Goal: Task Accomplishment & Management: Manage account settings

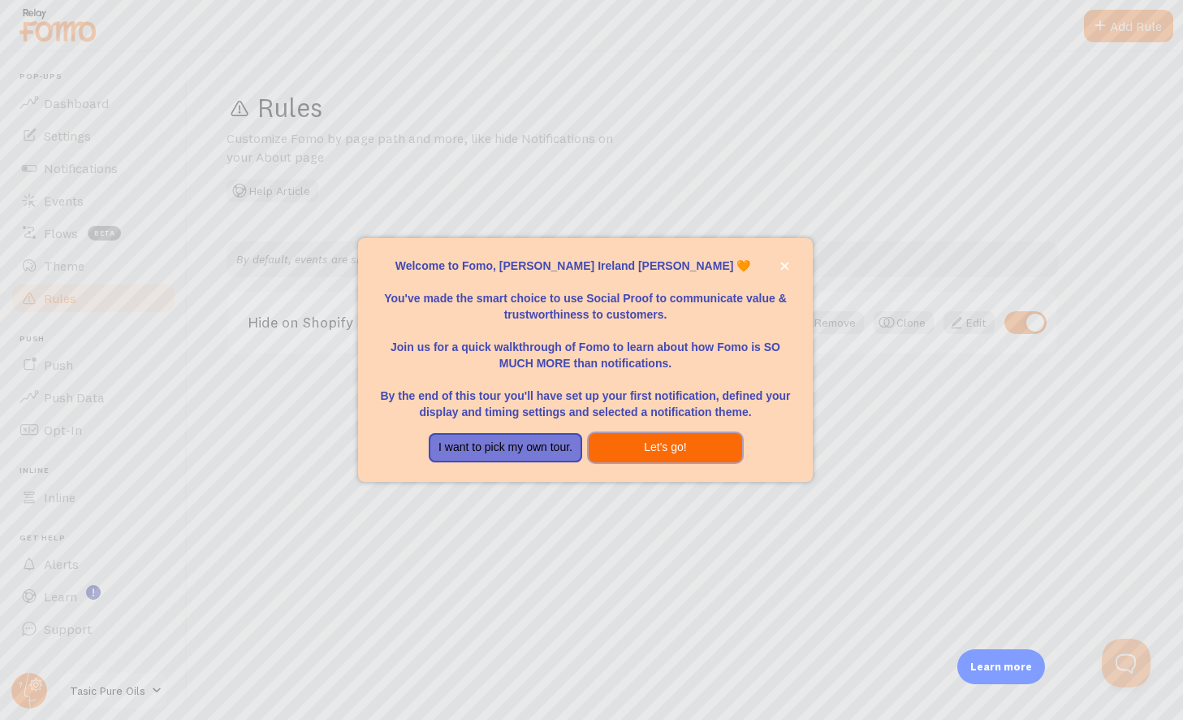
click at [660, 445] on button "Let's go!" at bounding box center [666, 447] width 154 height 29
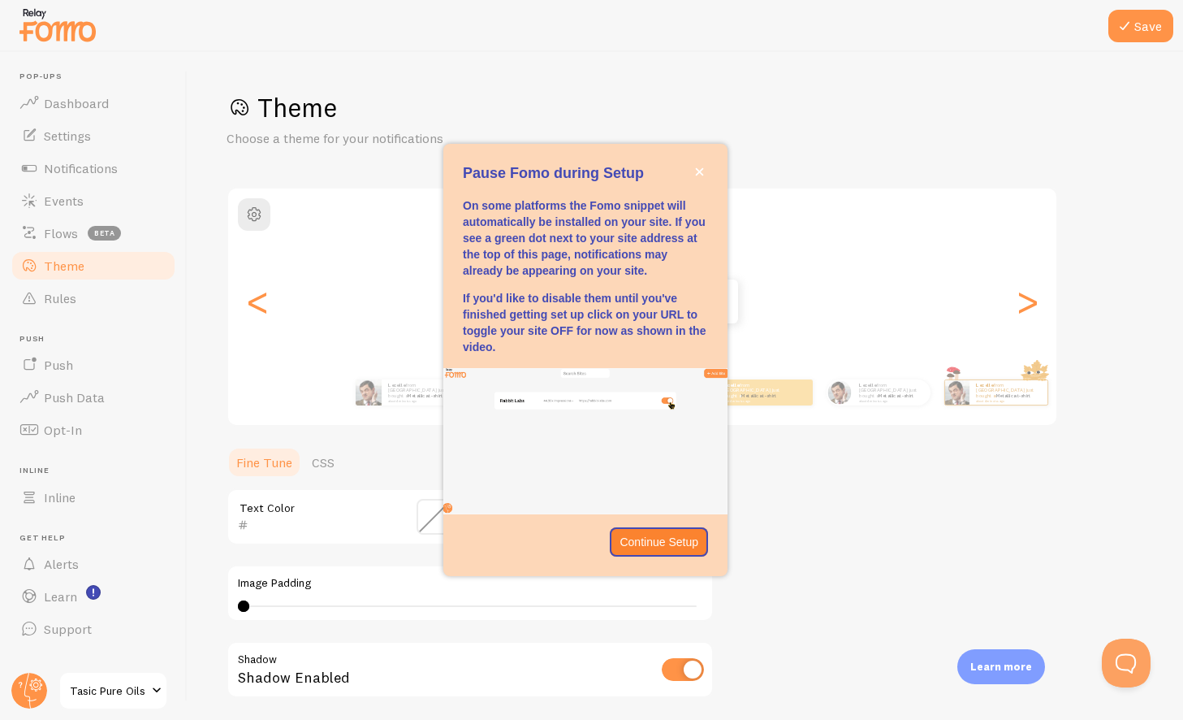
click at [158, 690] on span at bounding box center [156, 690] width 19 height 19
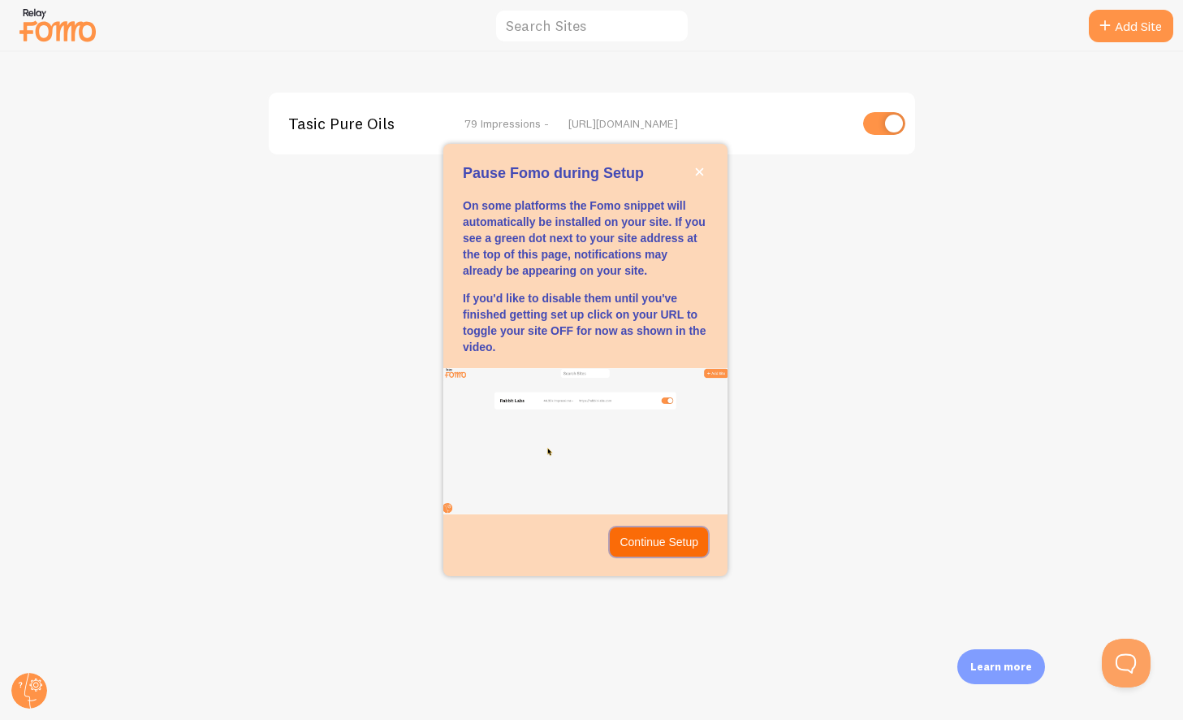
click at [662, 537] on p "Continue Setup" at bounding box center [659, 542] width 79 height 16
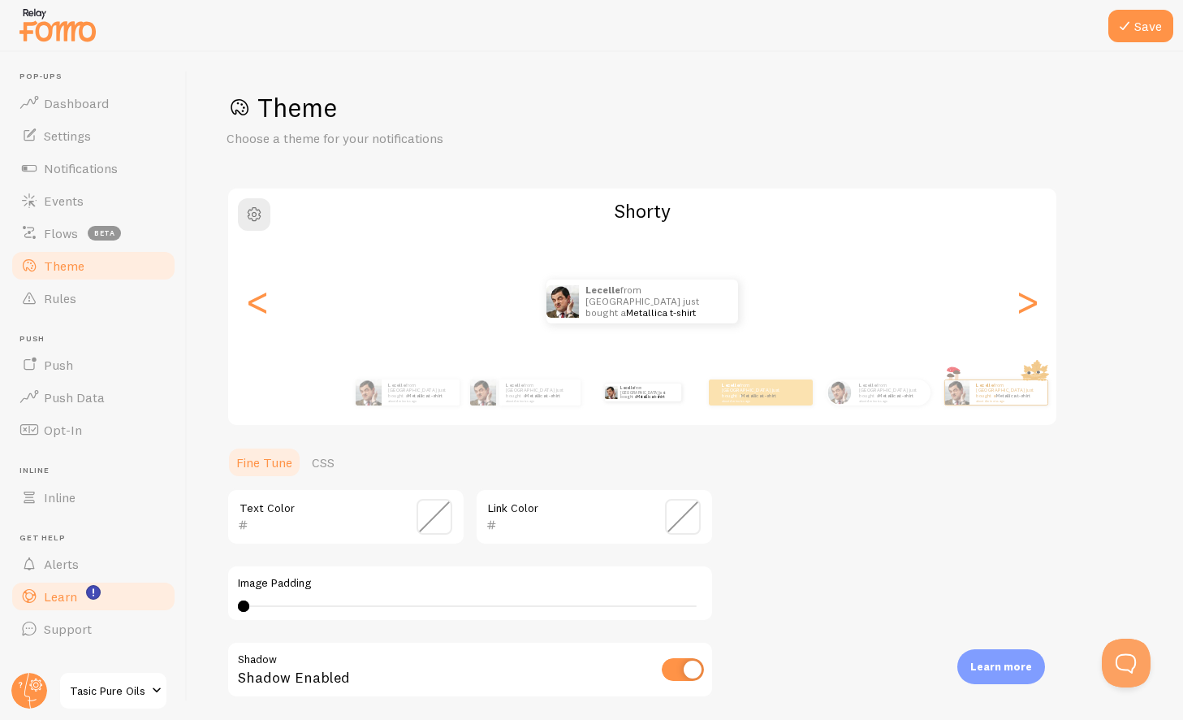
click at [110, 586] on link "Learn" at bounding box center [93, 596] width 167 height 32
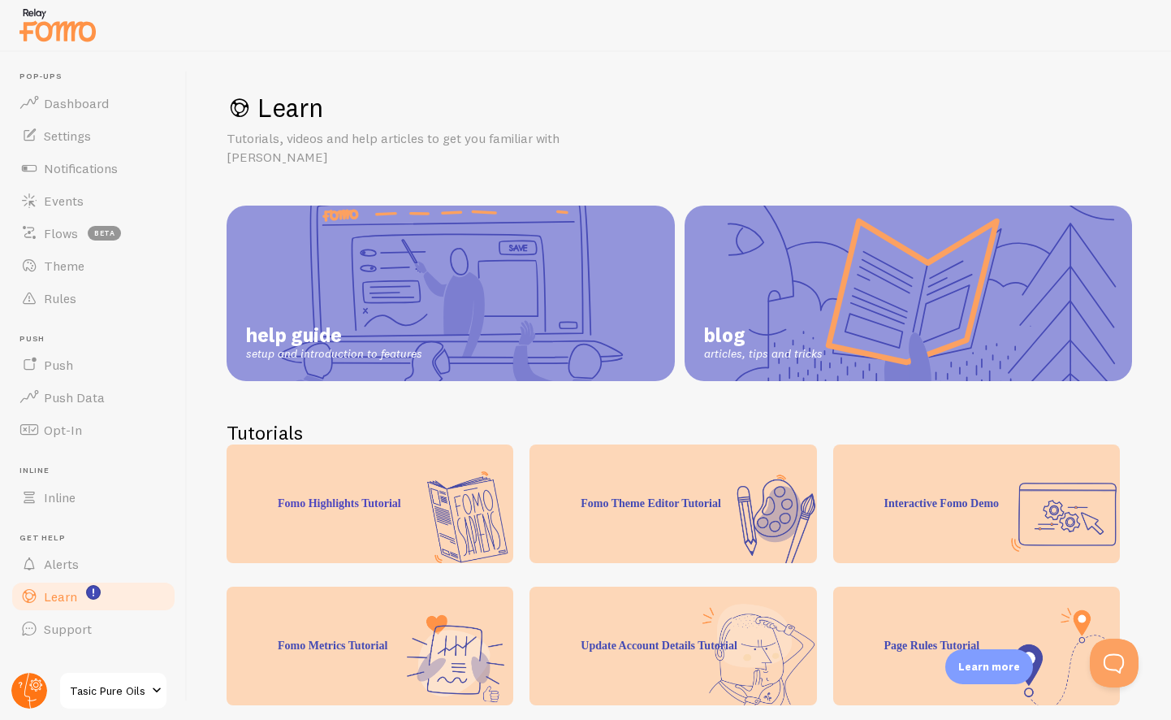
click at [32, 693] on circle at bounding box center [29, 691] width 36 height 36
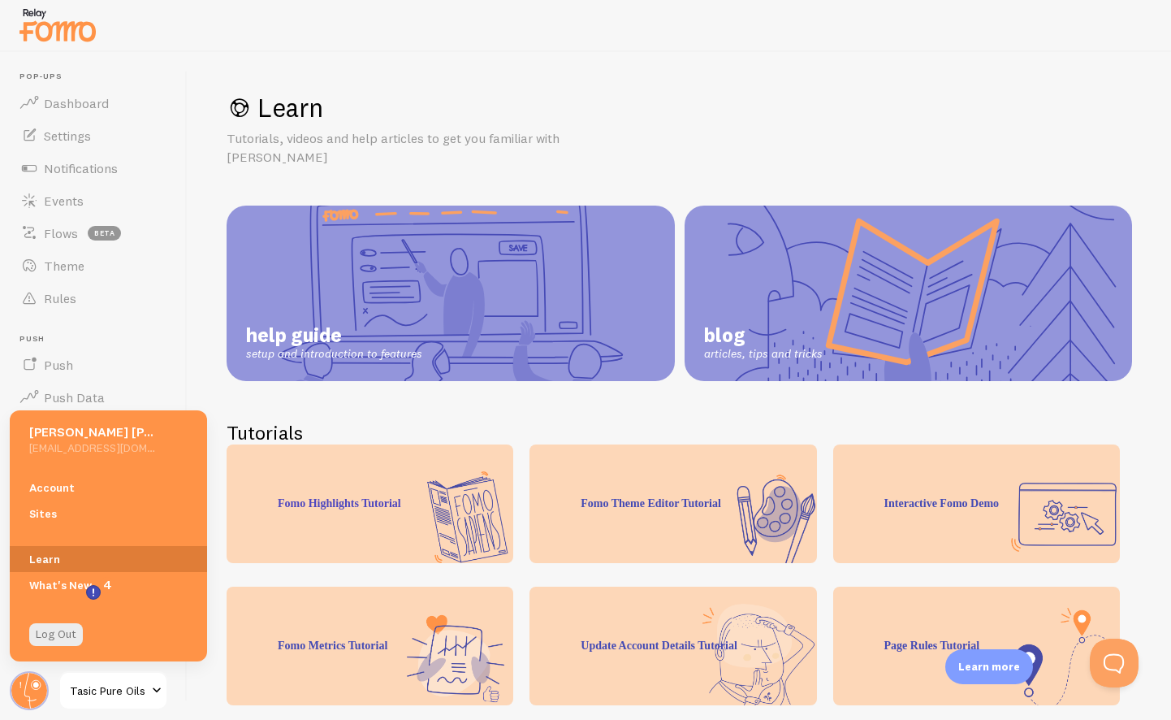
click at [136, 556] on link "Learn" at bounding box center [108, 559] width 197 height 26
click at [110, 591] on span "4" at bounding box center [107, 585] width 16 height 16
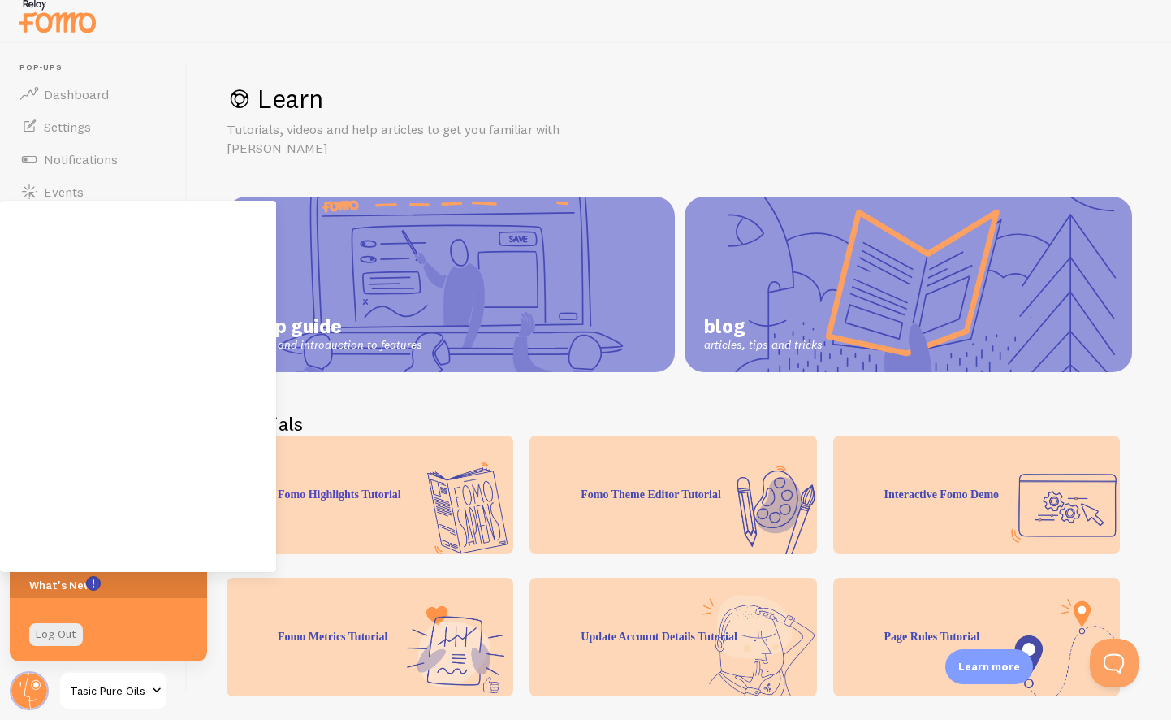
scroll to position [24, 0]
drag, startPoint x: 173, startPoint y: 634, endPoint x: 219, endPoint y: 613, distance: 50.6
click at [173, 634] on div "Log Out" at bounding box center [108, 634] width 197 height 34
click at [219, 612] on div "Learn Tutorials, videos and help articles to get you familiar with Fomo help gu…" at bounding box center [680, 376] width 984 height 668
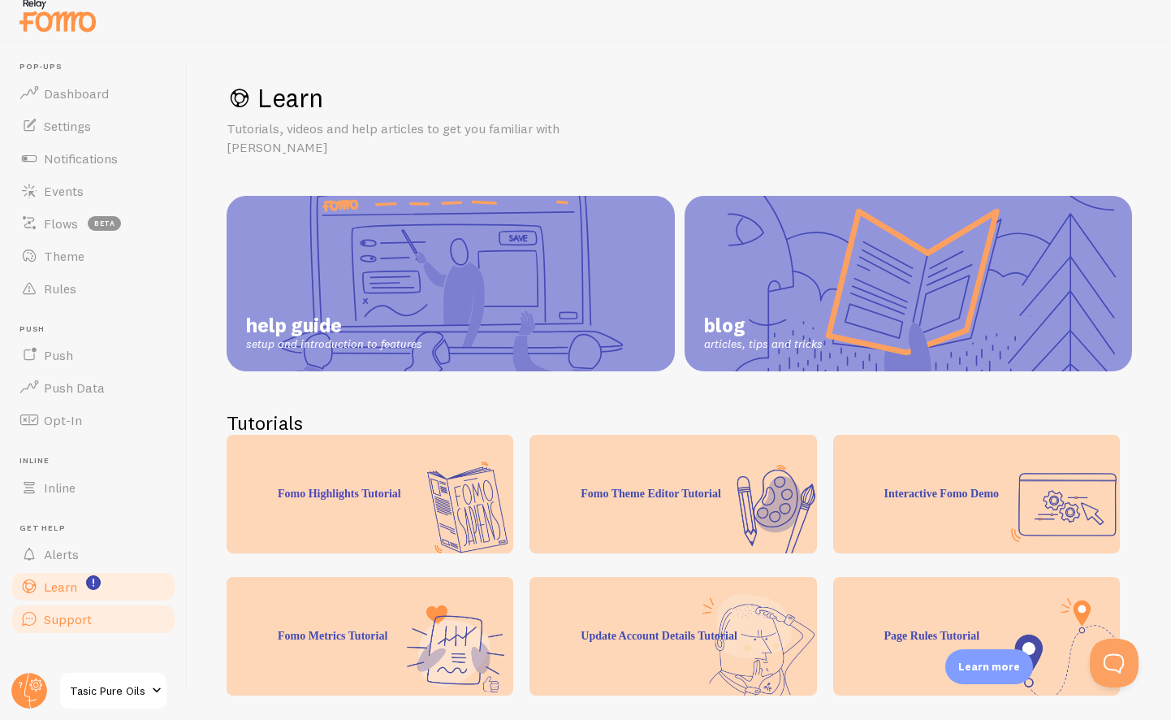
click at [88, 611] on span "Support" at bounding box center [68, 619] width 48 height 16
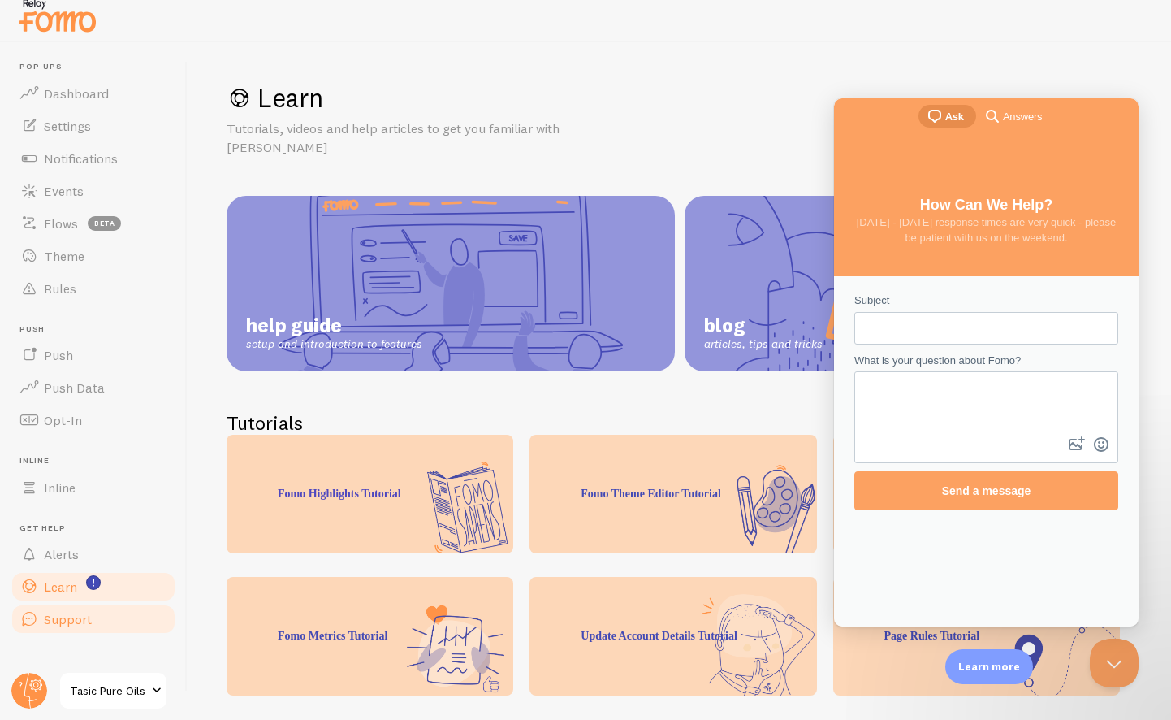
scroll to position [0, 0]
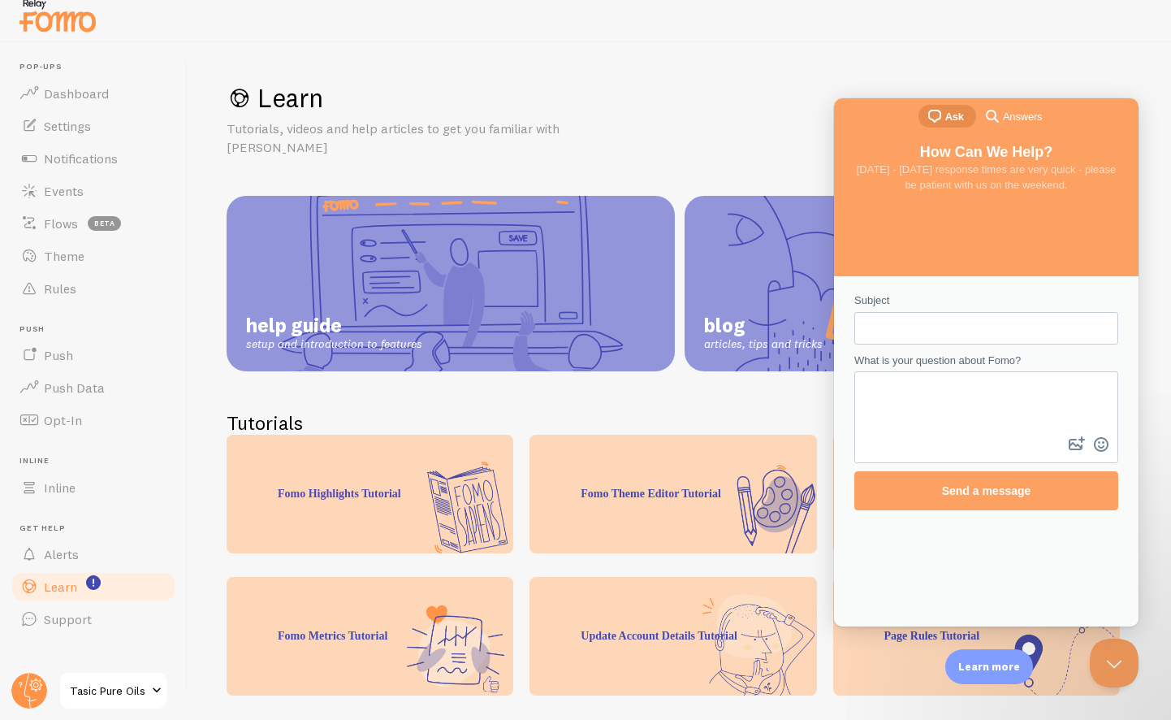
click at [690, 83] on h1 "Learn" at bounding box center [680, 97] width 906 height 33
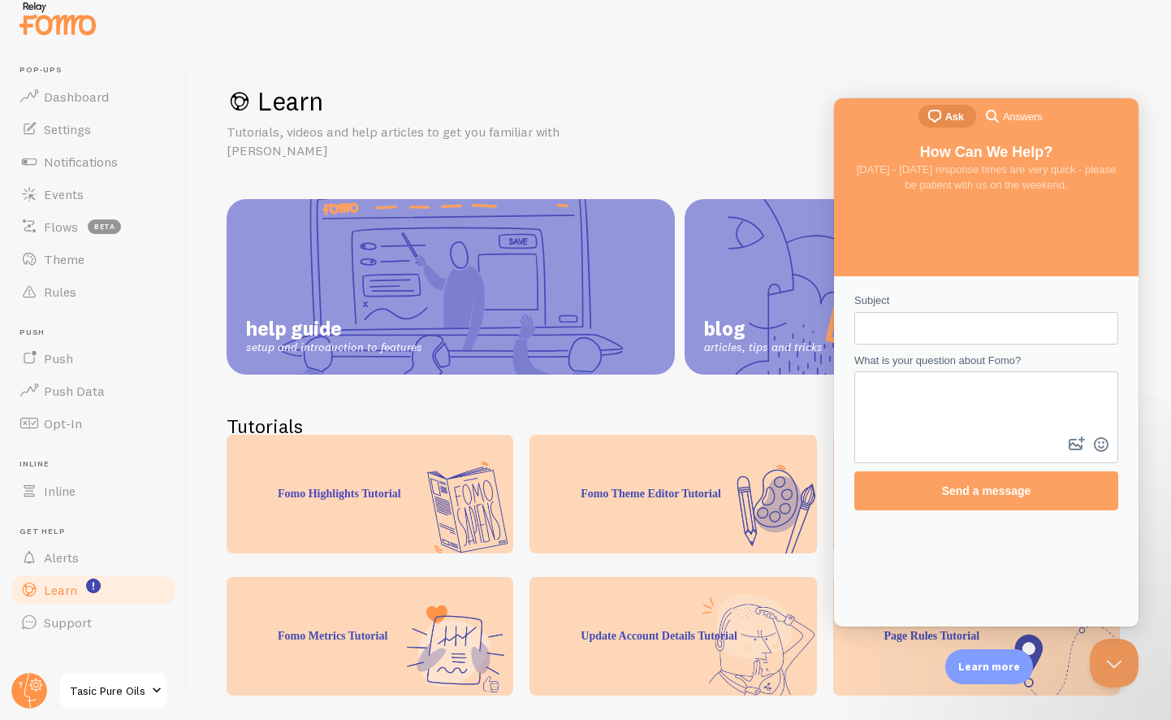
scroll to position [3, 0]
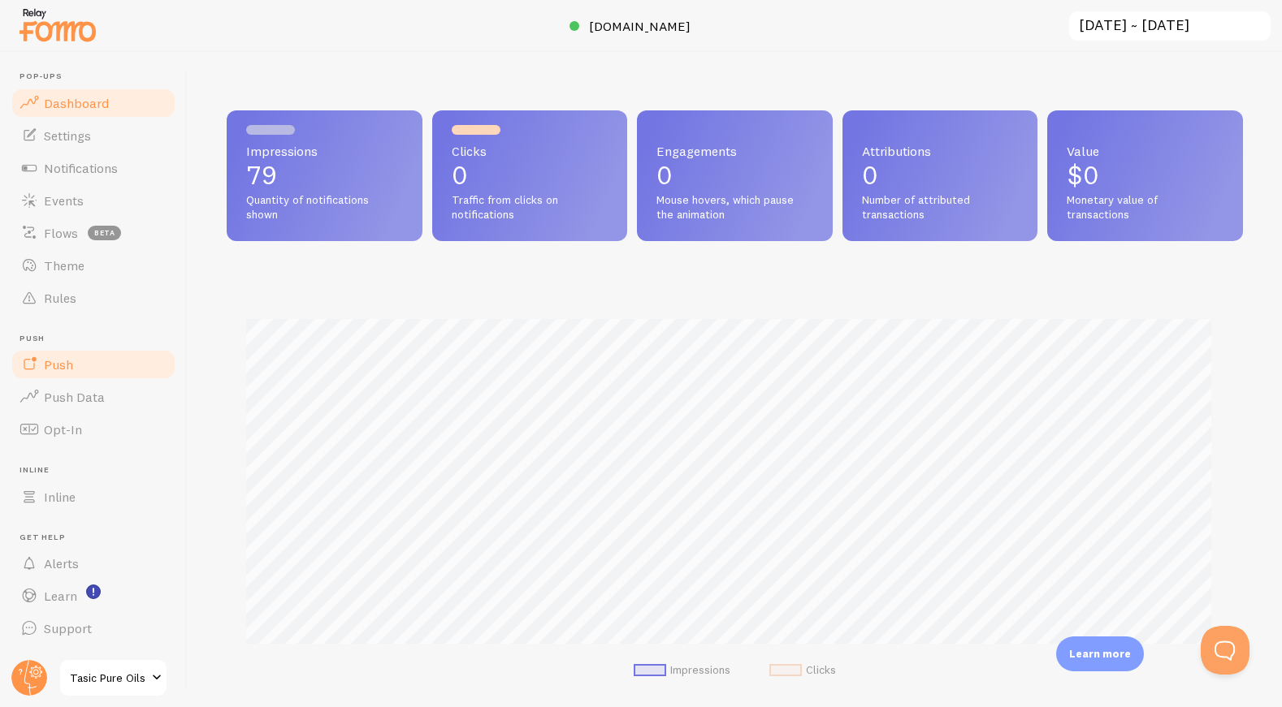
click at [128, 374] on link "Push" at bounding box center [93, 364] width 167 height 32
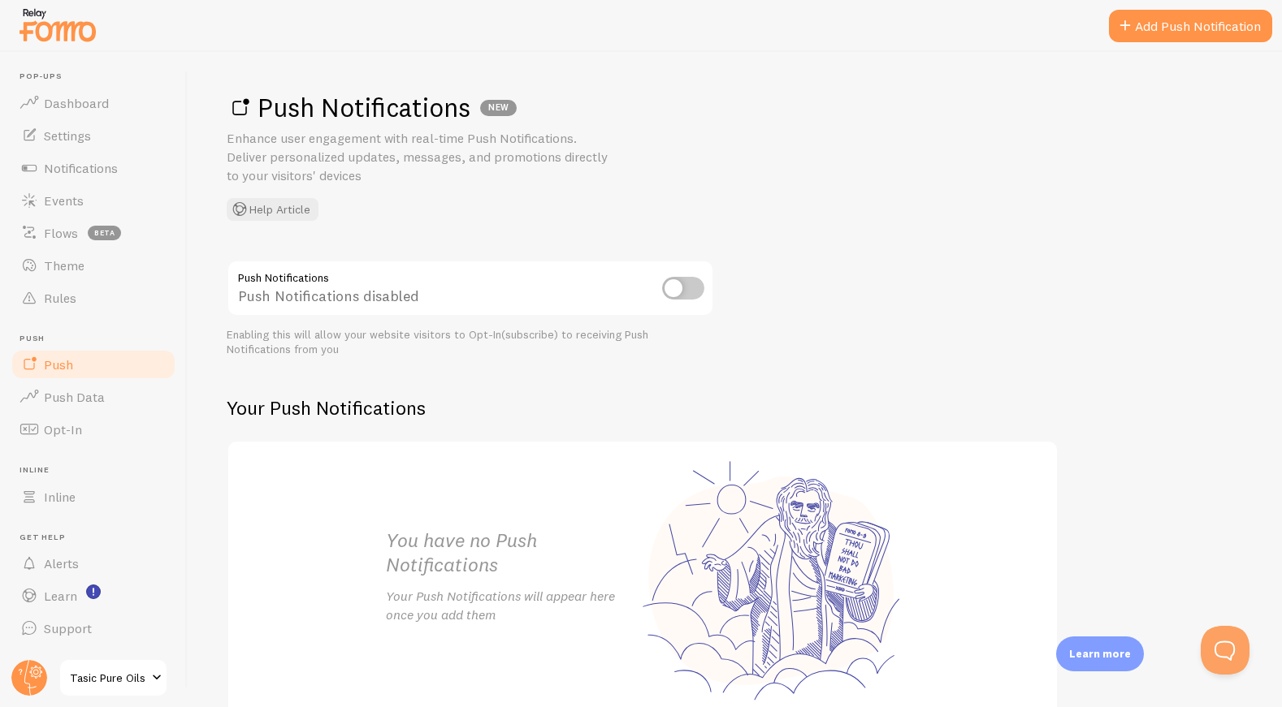
click at [701, 291] on input "checkbox" at bounding box center [683, 288] width 42 height 23
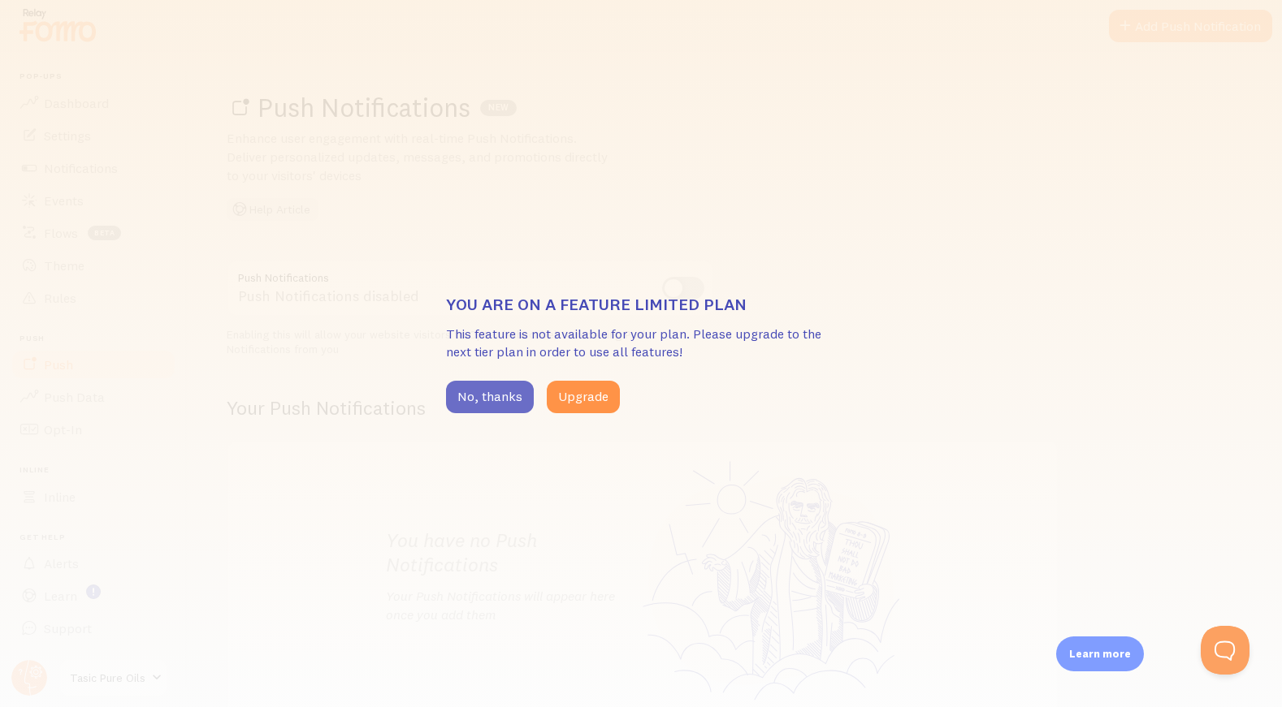
click at [499, 405] on button "No, thanks" at bounding box center [490, 397] width 88 height 32
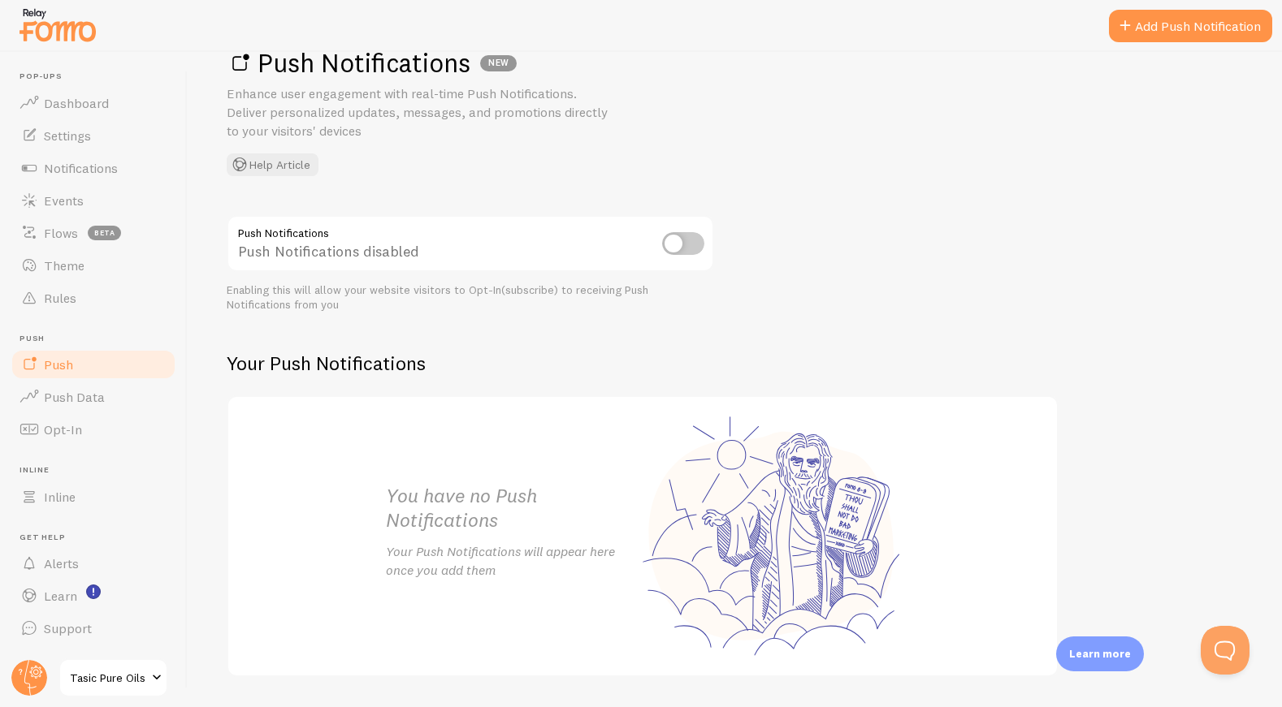
scroll to position [88, 0]
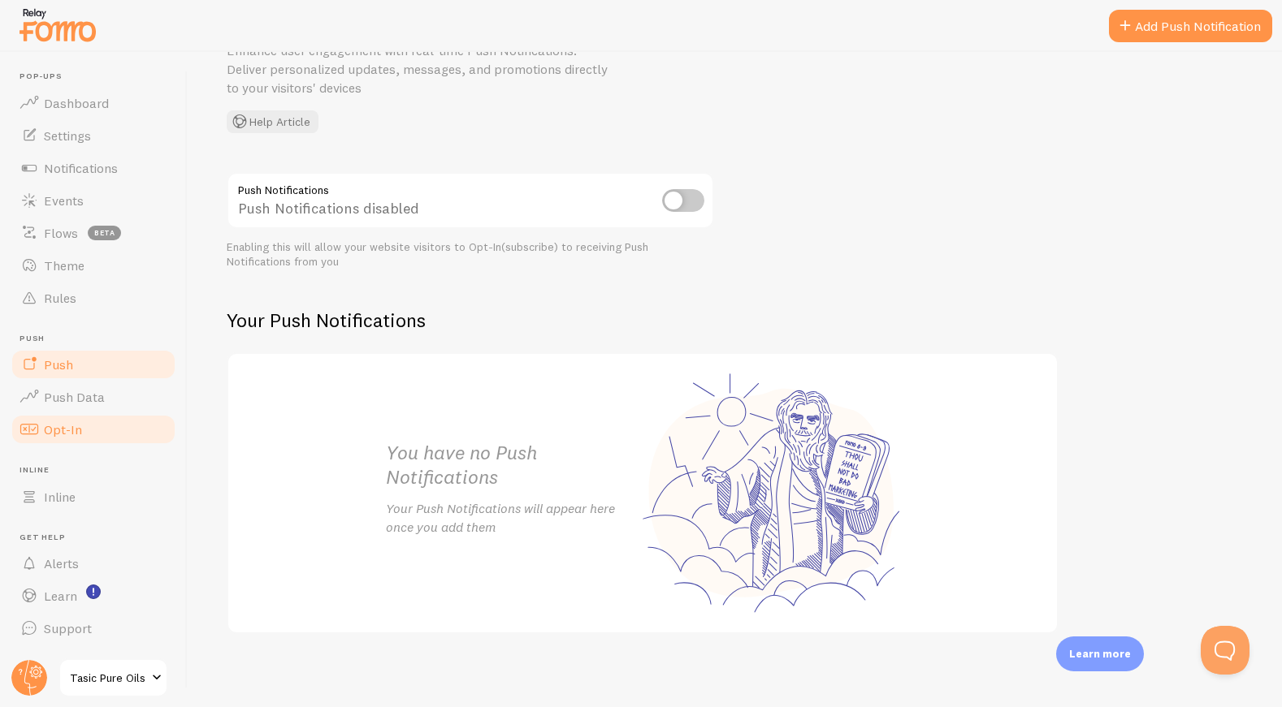
click at [84, 435] on link "Opt-In" at bounding box center [93, 429] width 167 height 32
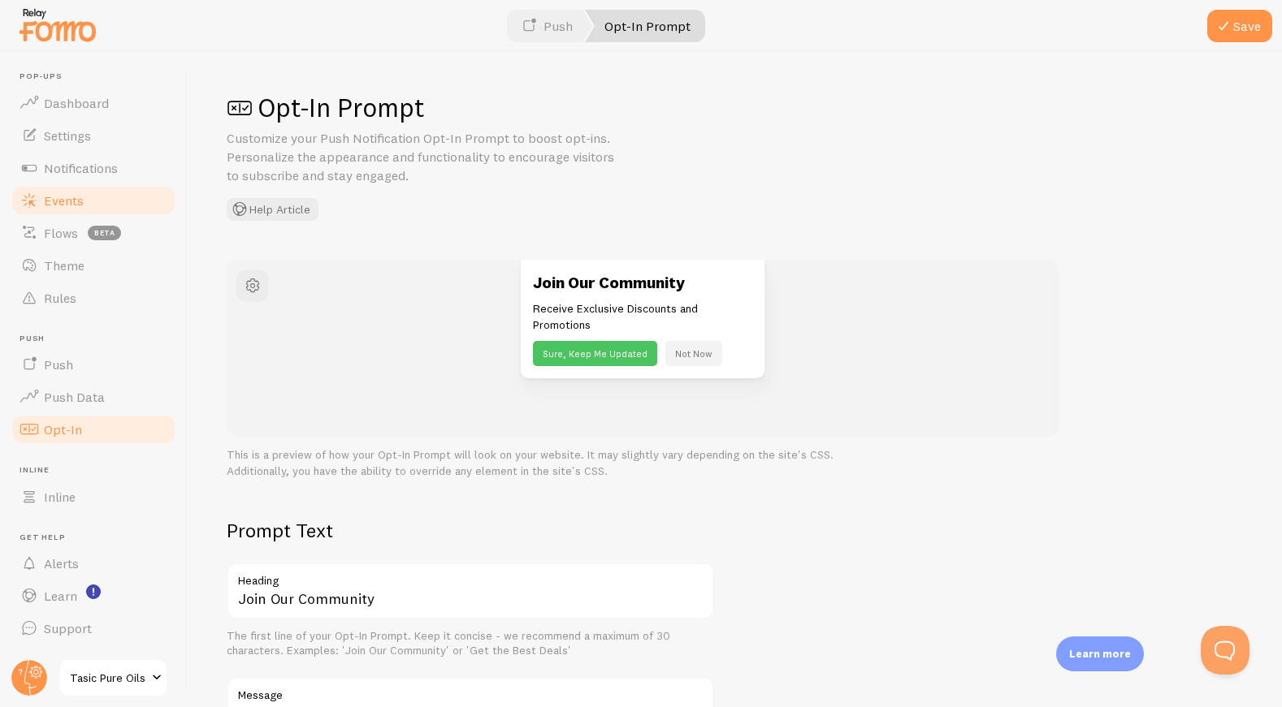
click at [99, 194] on link "Events" at bounding box center [93, 200] width 167 height 32
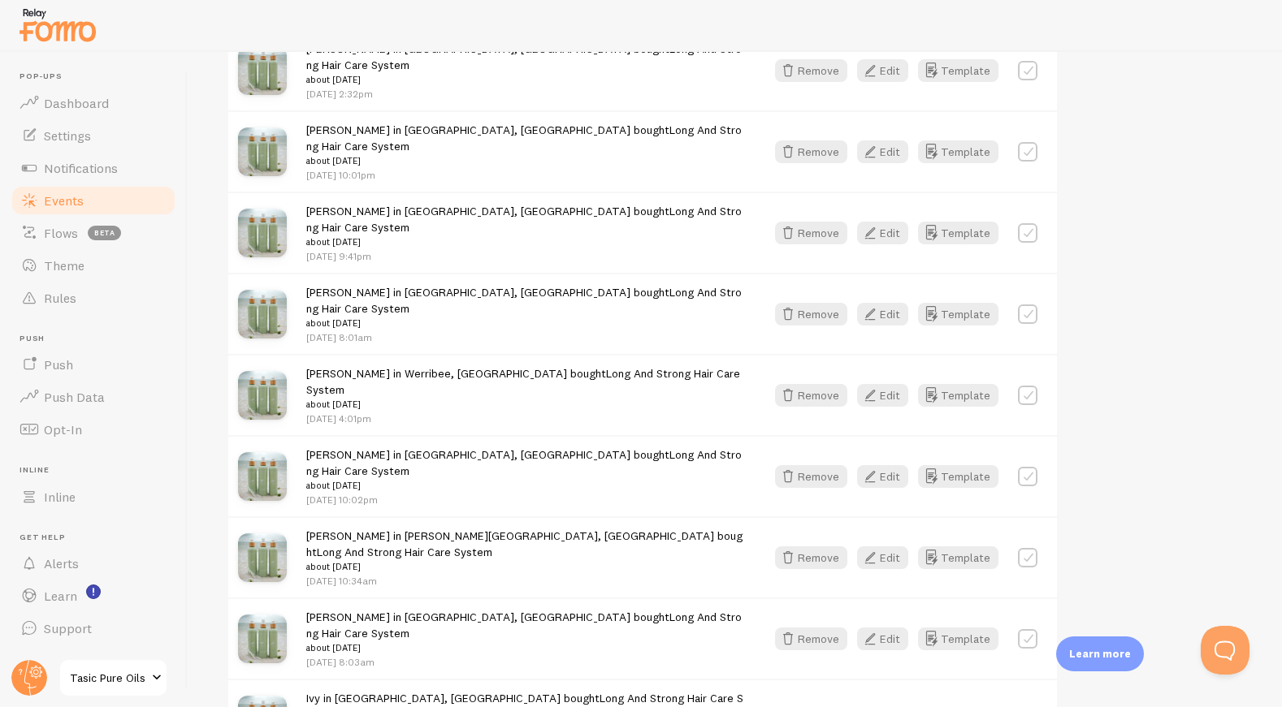
scroll to position [2011, 0]
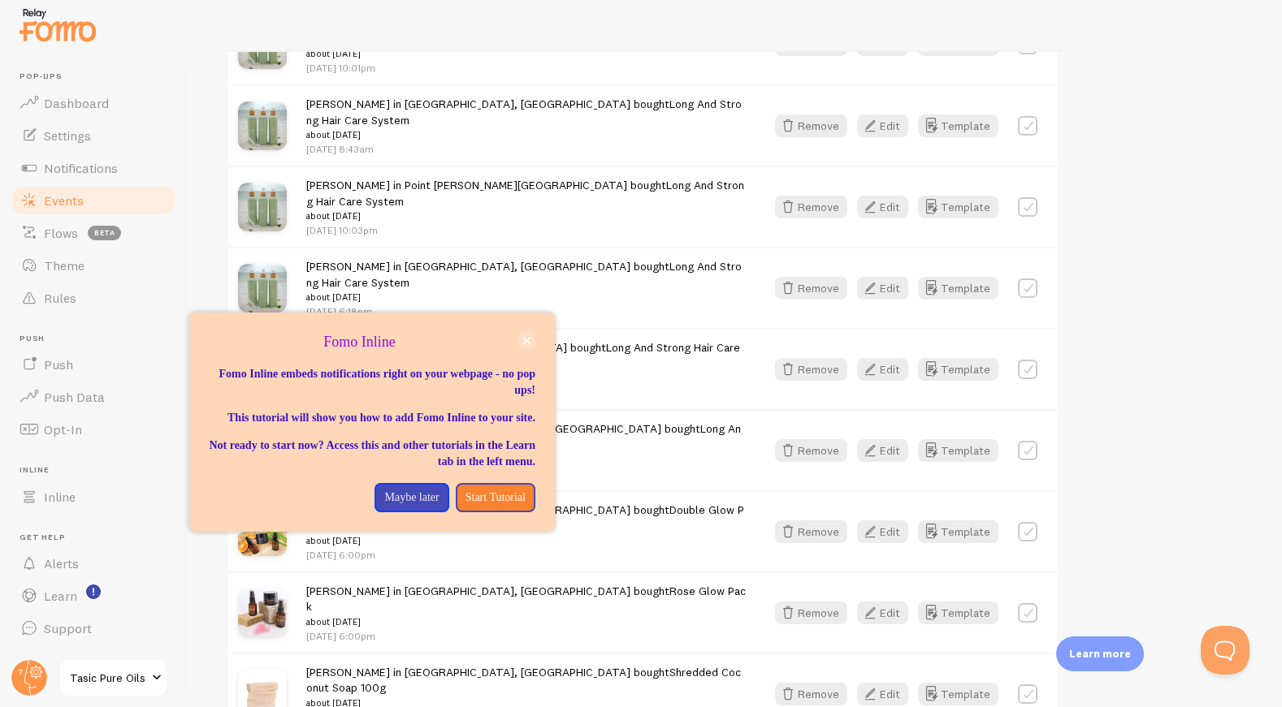
click at [524, 340] on icon "close," at bounding box center [526, 340] width 9 height 9
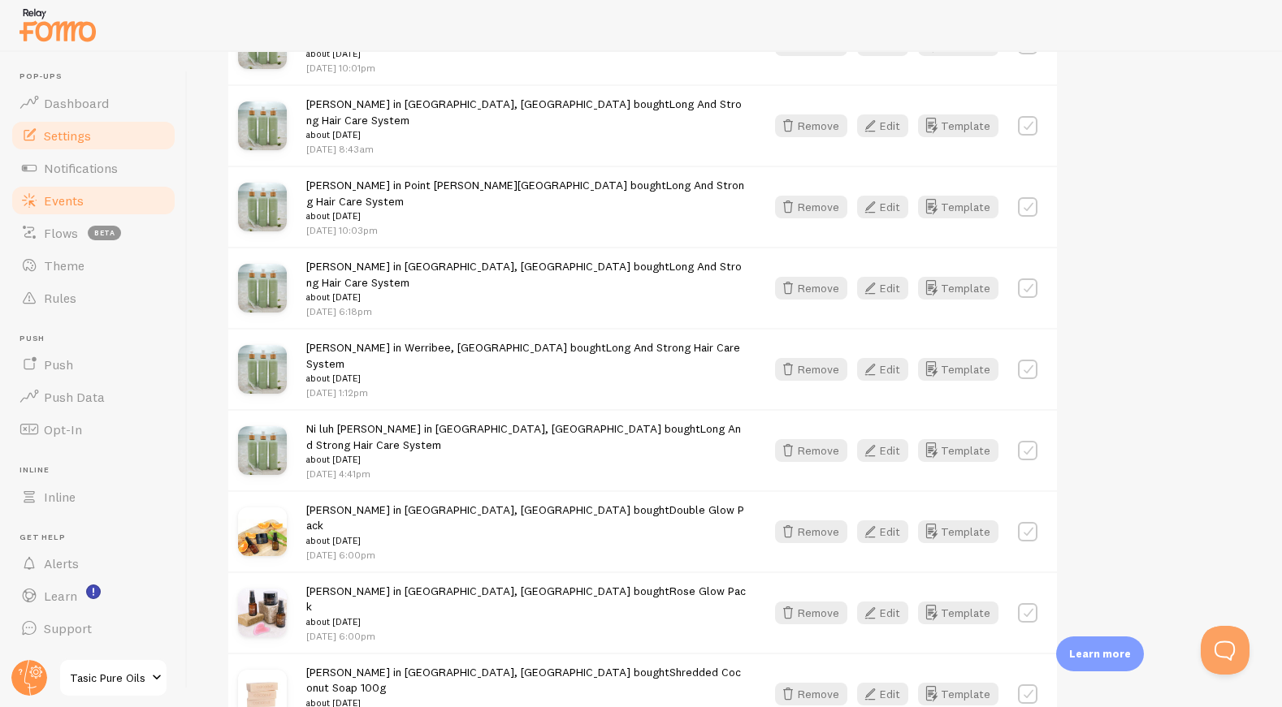
click at [77, 141] on span "Settings" at bounding box center [67, 136] width 47 height 16
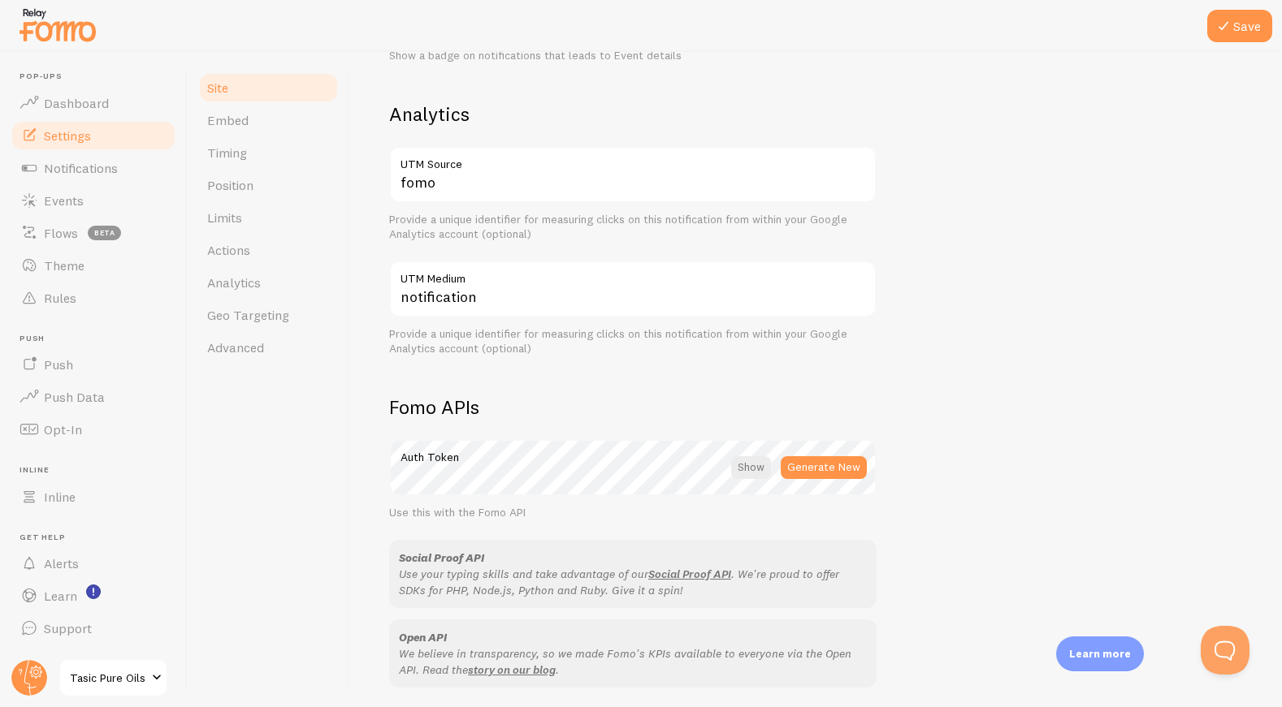
scroll to position [810, 0]
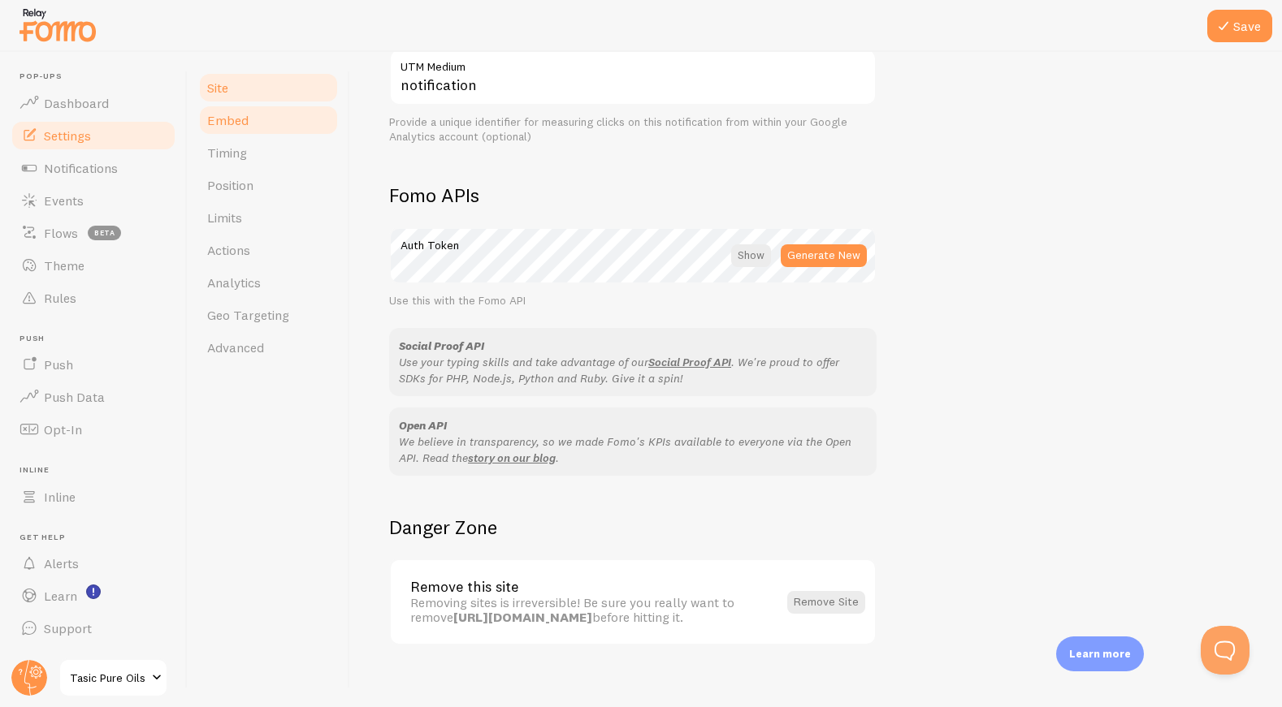
click at [270, 124] on link "Embed" at bounding box center [268, 120] width 142 height 32
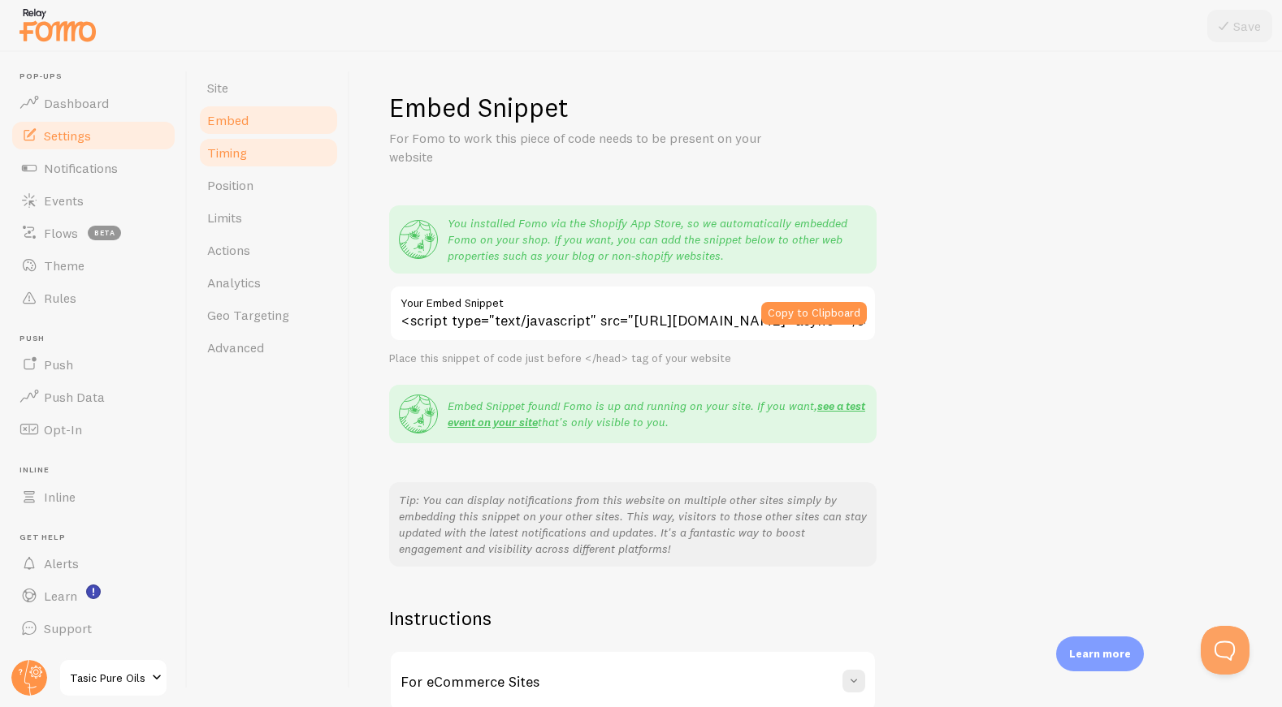
click at [254, 162] on link "Timing" at bounding box center [268, 152] width 142 height 32
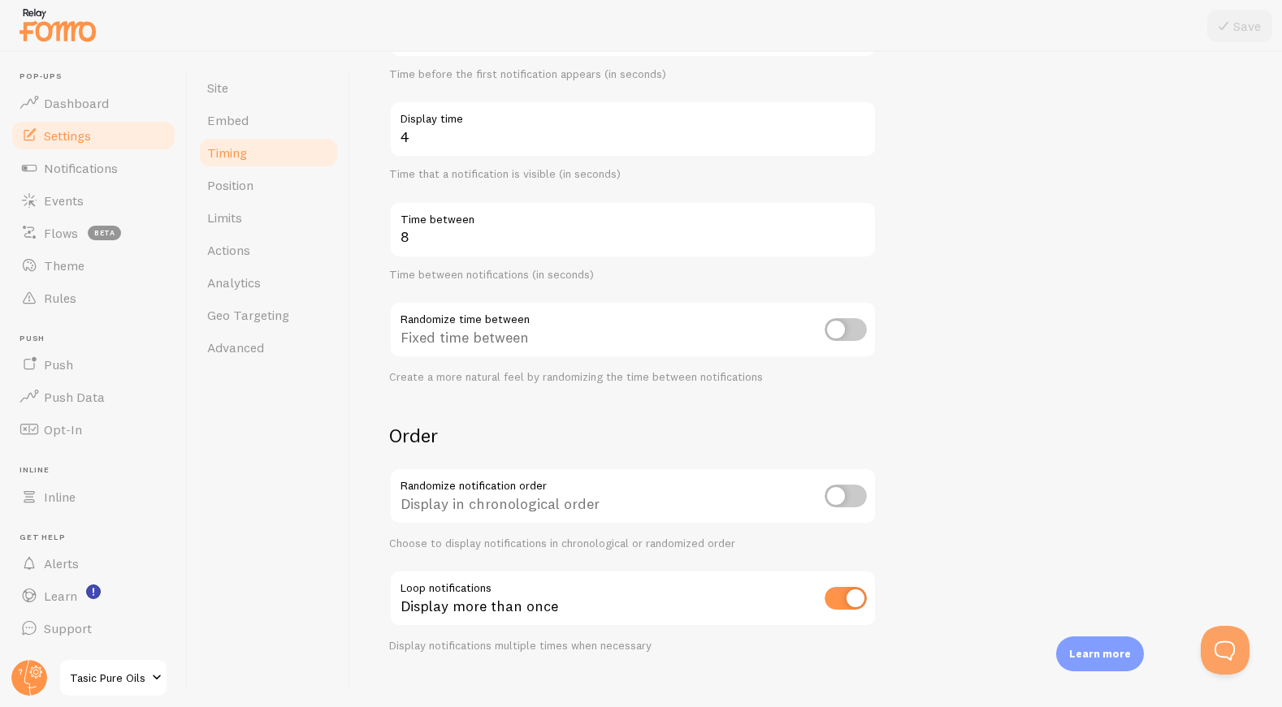
scroll to position [249, 0]
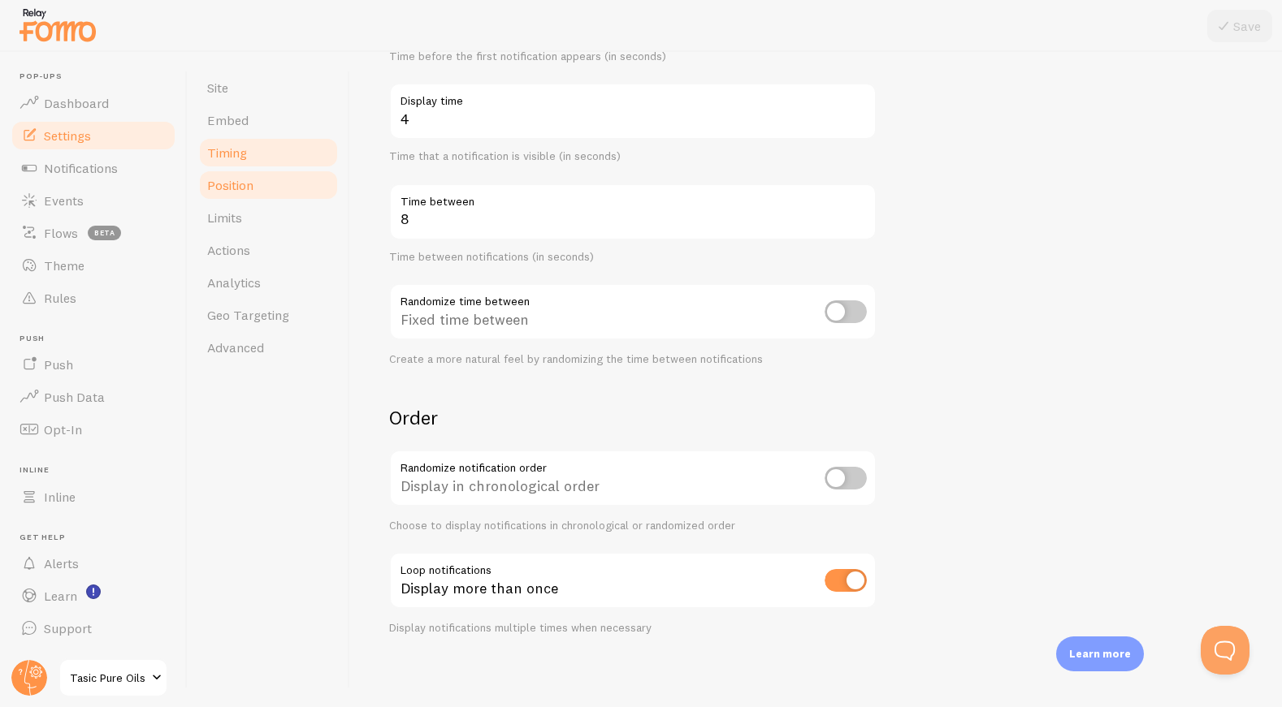
click at [251, 187] on span "Position" at bounding box center [230, 185] width 46 height 16
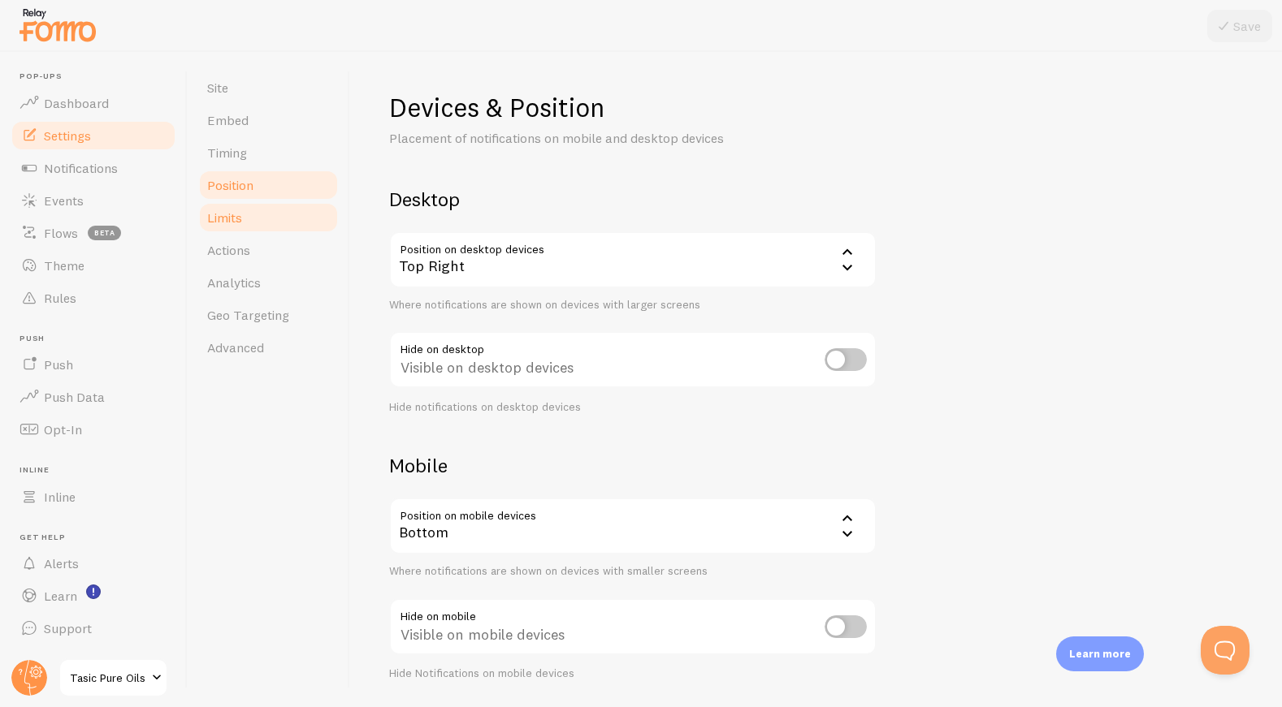
click at [258, 219] on link "Limits" at bounding box center [268, 217] width 142 height 32
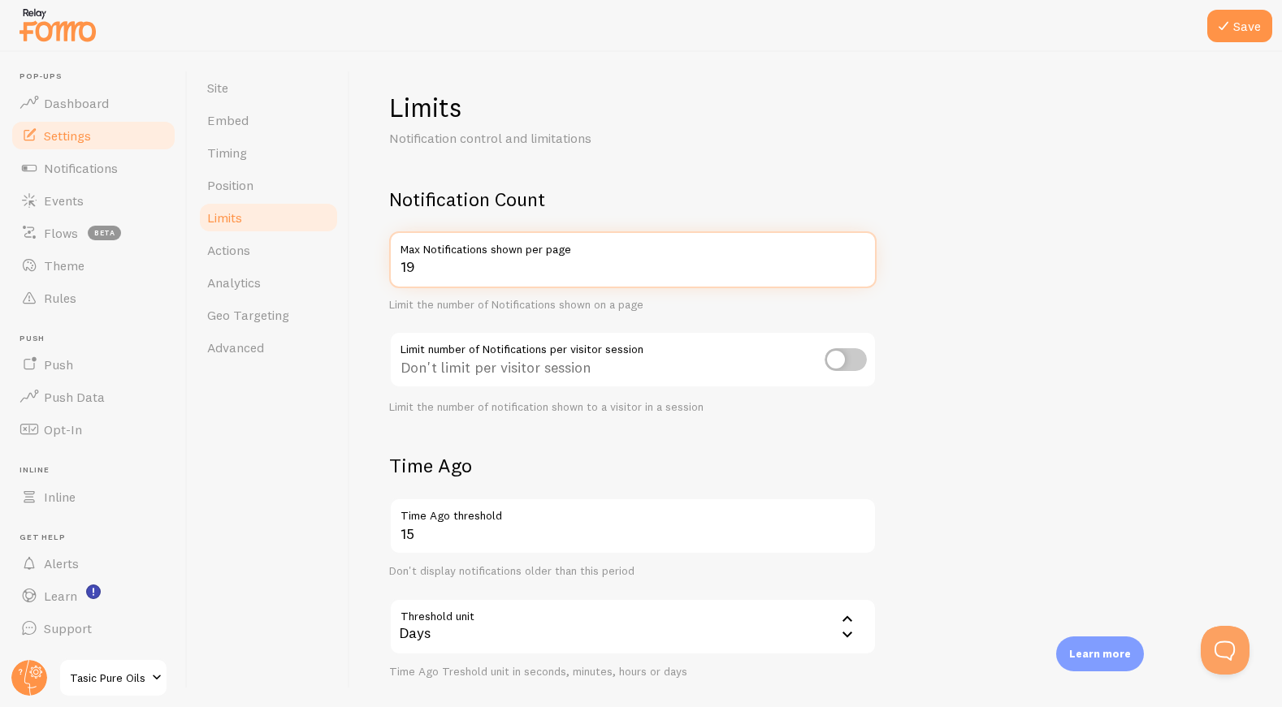
click at [859, 268] on input "19" at bounding box center [632, 259] width 487 height 57
click at [859, 262] on input "20" at bounding box center [632, 259] width 487 height 57
click at [859, 262] on input "21" at bounding box center [632, 259] width 487 height 57
type input "20"
click at [859, 270] on input "20" at bounding box center [632, 259] width 487 height 57
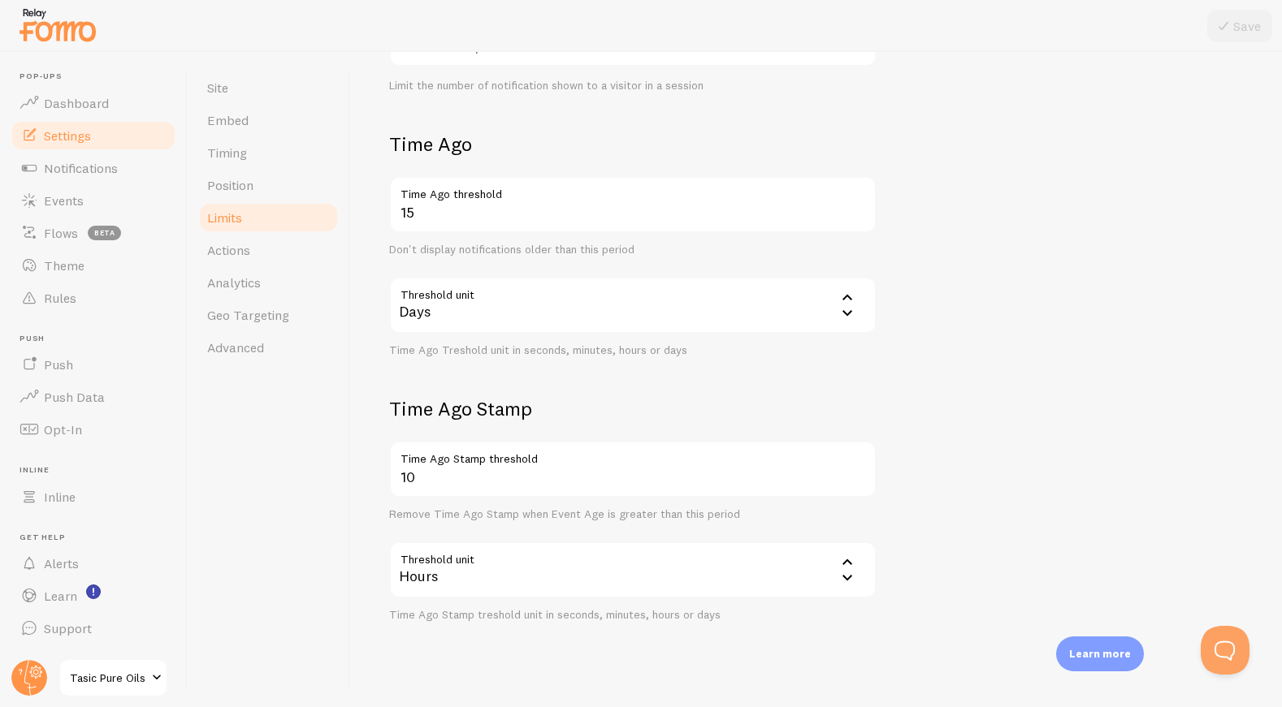
scroll to position [339, 0]
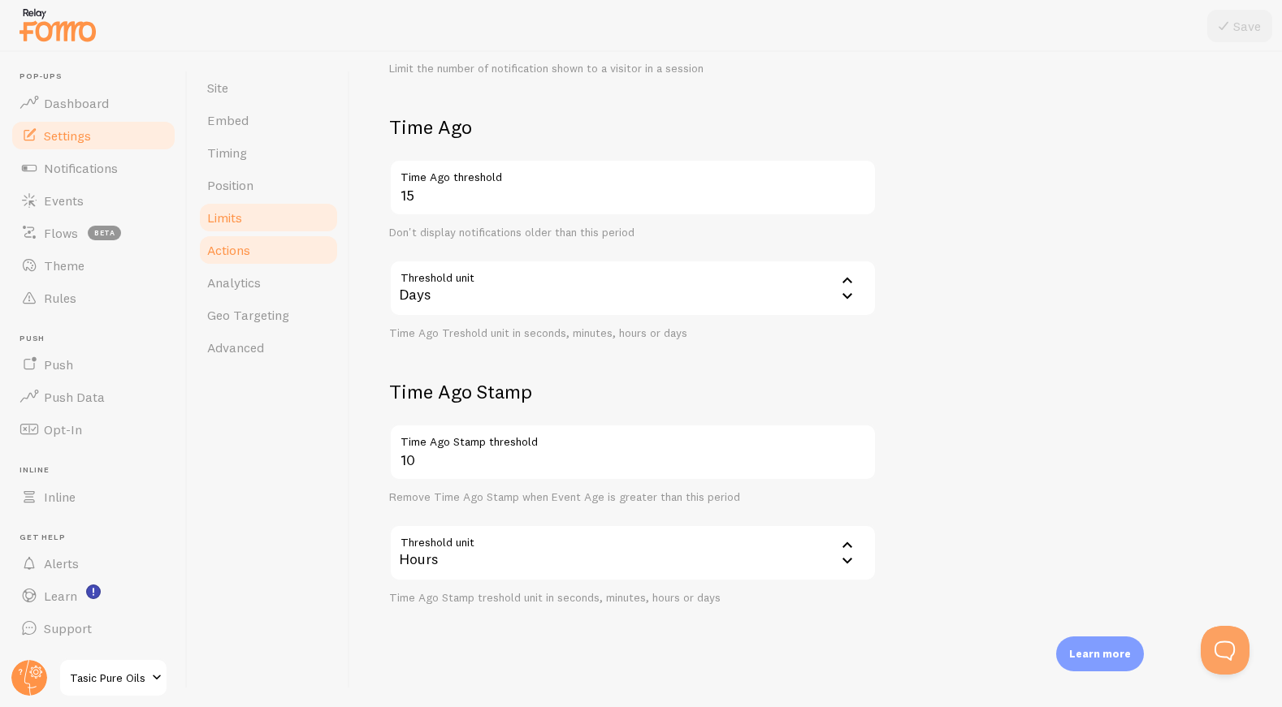
click at [288, 255] on link "Actions" at bounding box center [268, 250] width 142 height 32
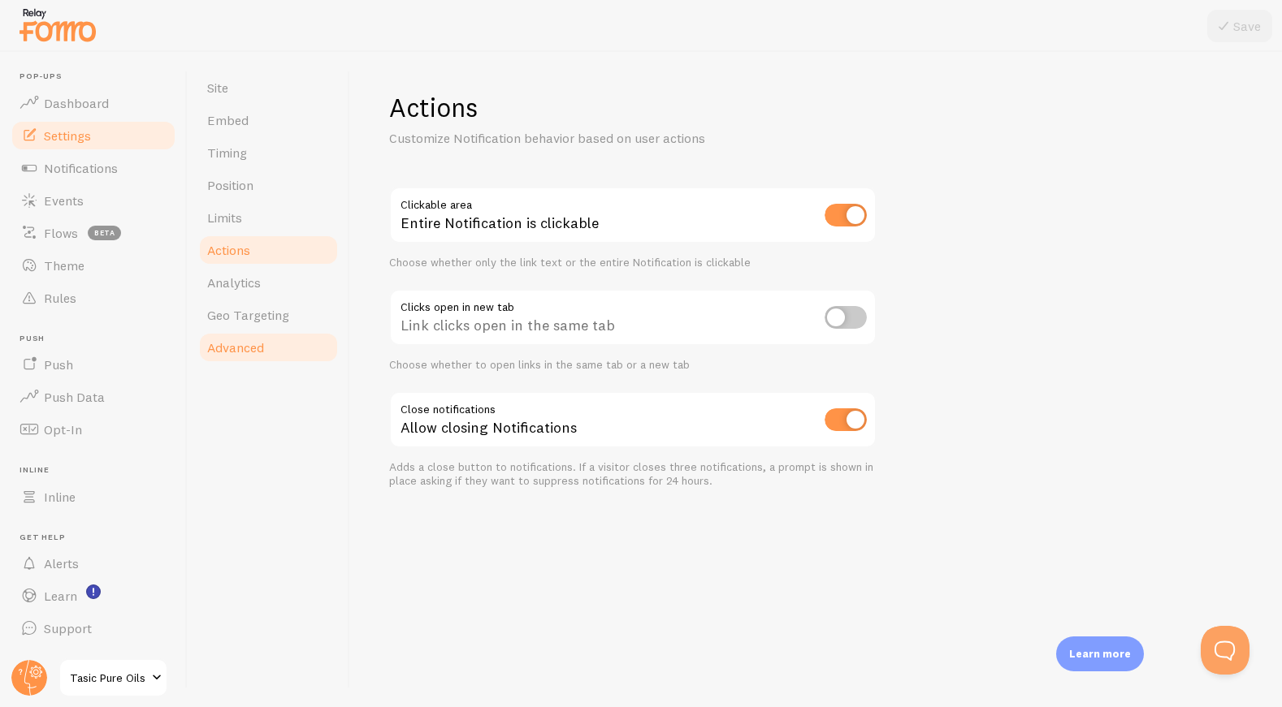
click at [280, 346] on link "Advanced" at bounding box center [268, 347] width 142 height 32
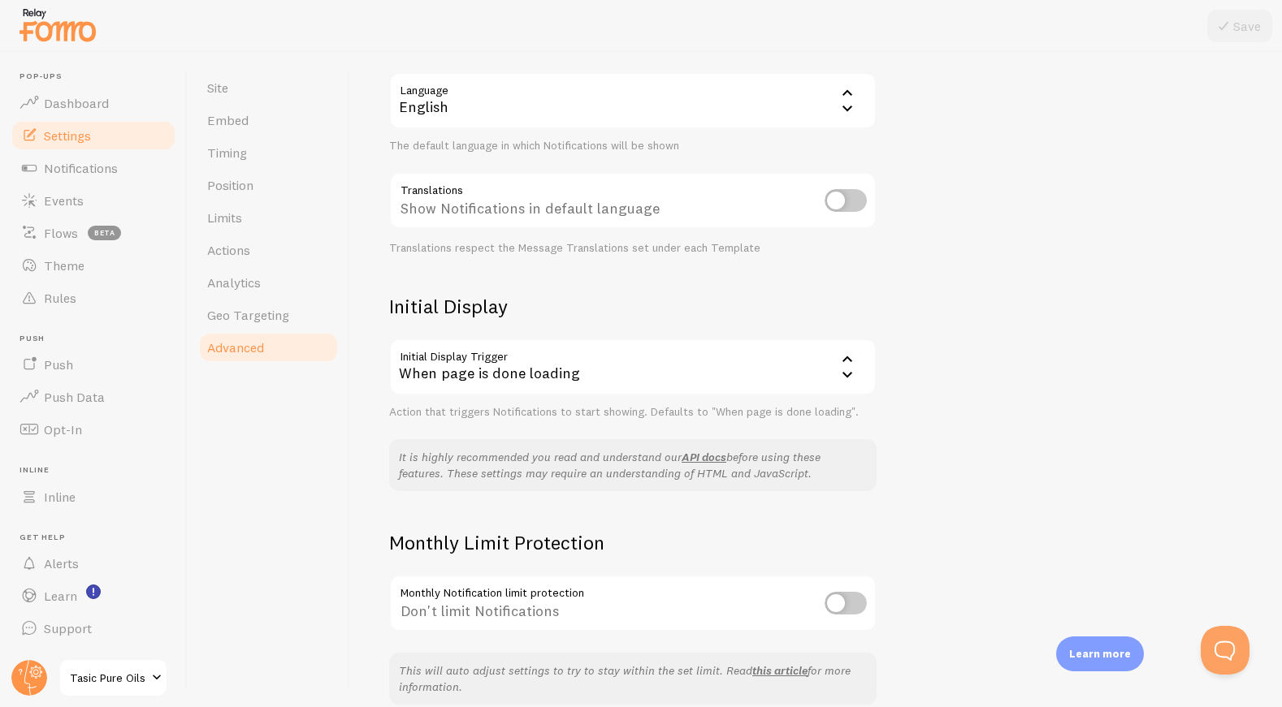
scroll to position [227, 0]
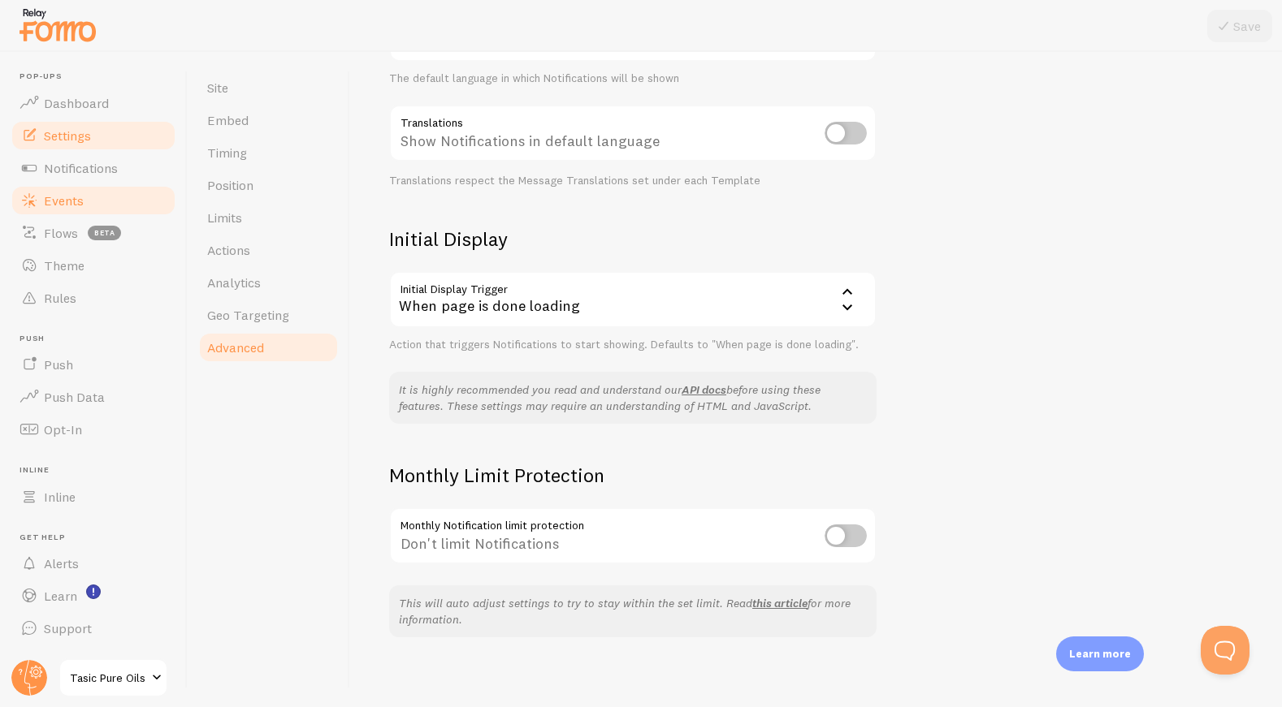
click at [85, 204] on link "Events" at bounding box center [93, 200] width 167 height 32
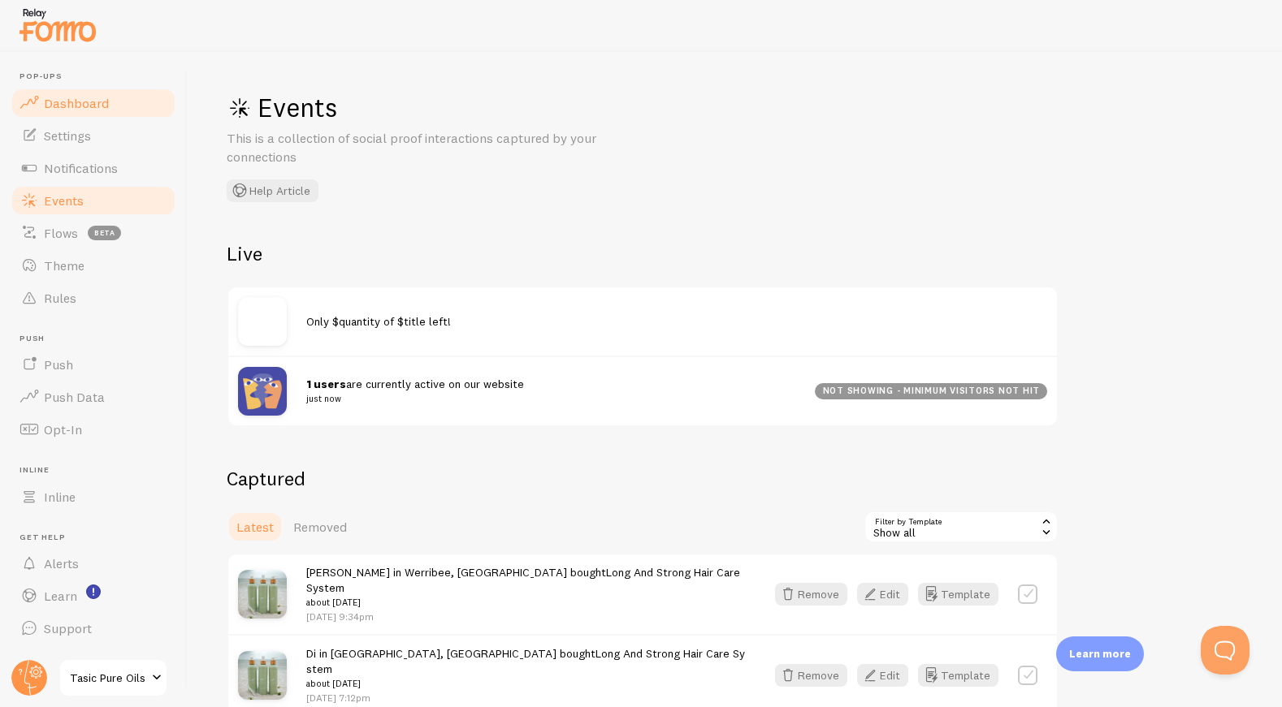
click at [89, 108] on span "Dashboard" at bounding box center [76, 103] width 65 height 16
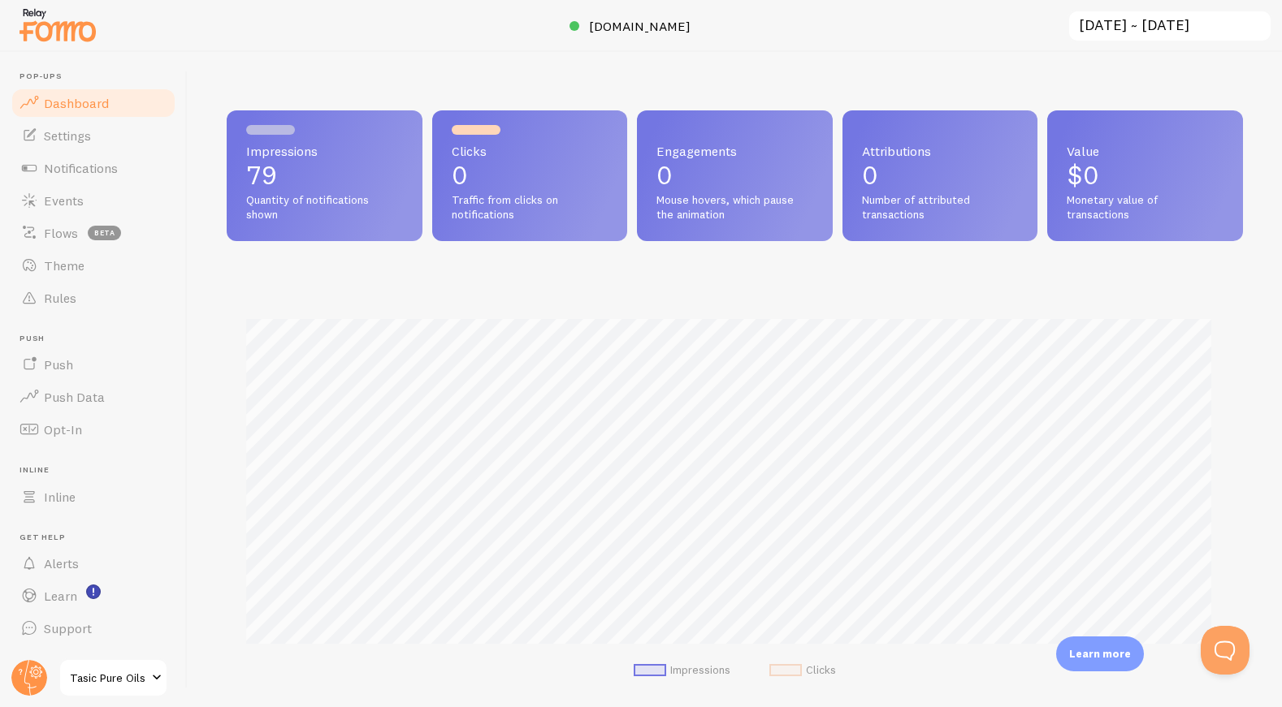
scroll to position [426, 1004]
